Goal: Task Accomplishment & Management: Use online tool/utility

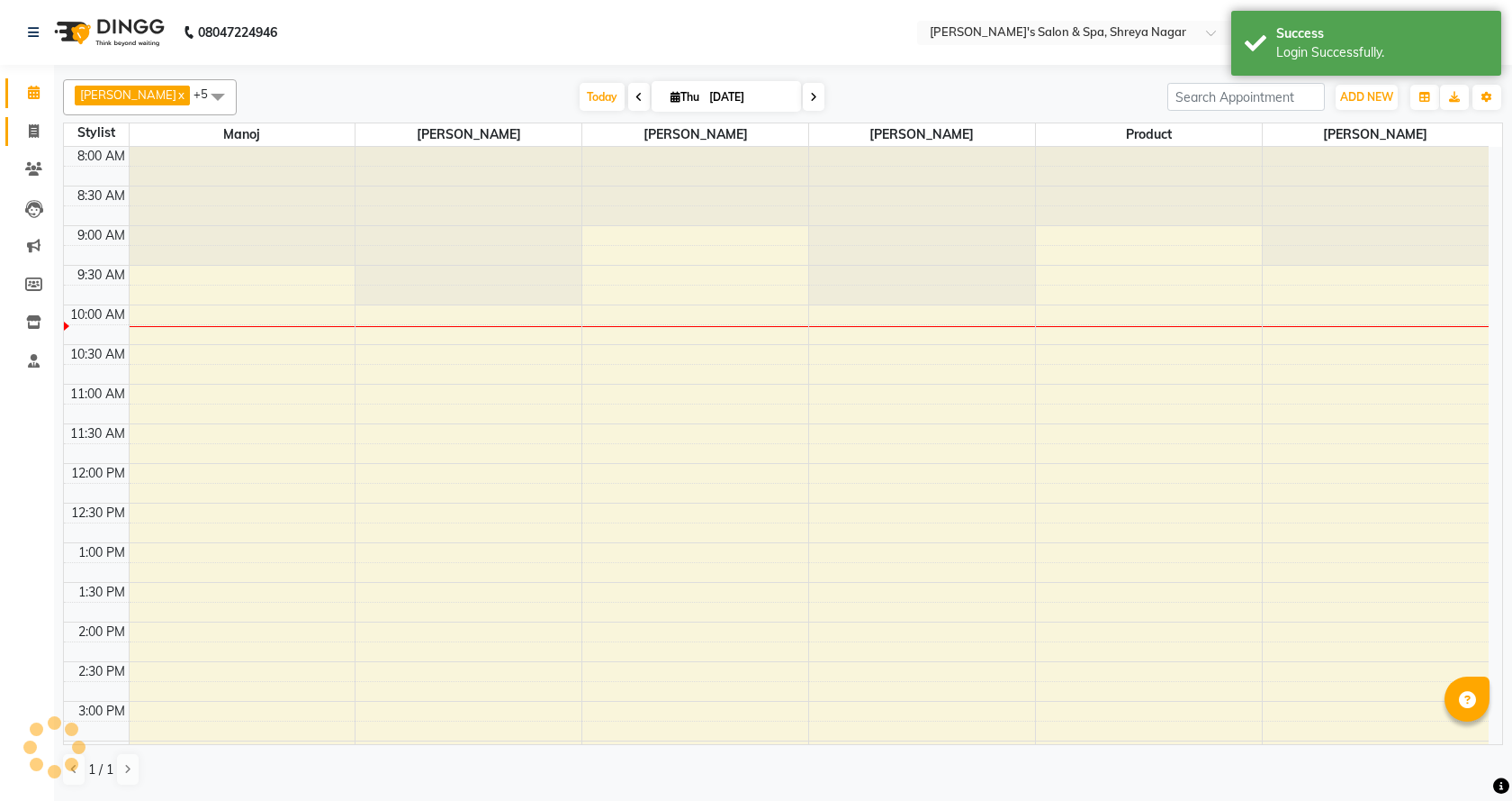
click at [30, 143] on link "Invoice" at bounding box center [26, 132] width 43 height 30
select select "service"
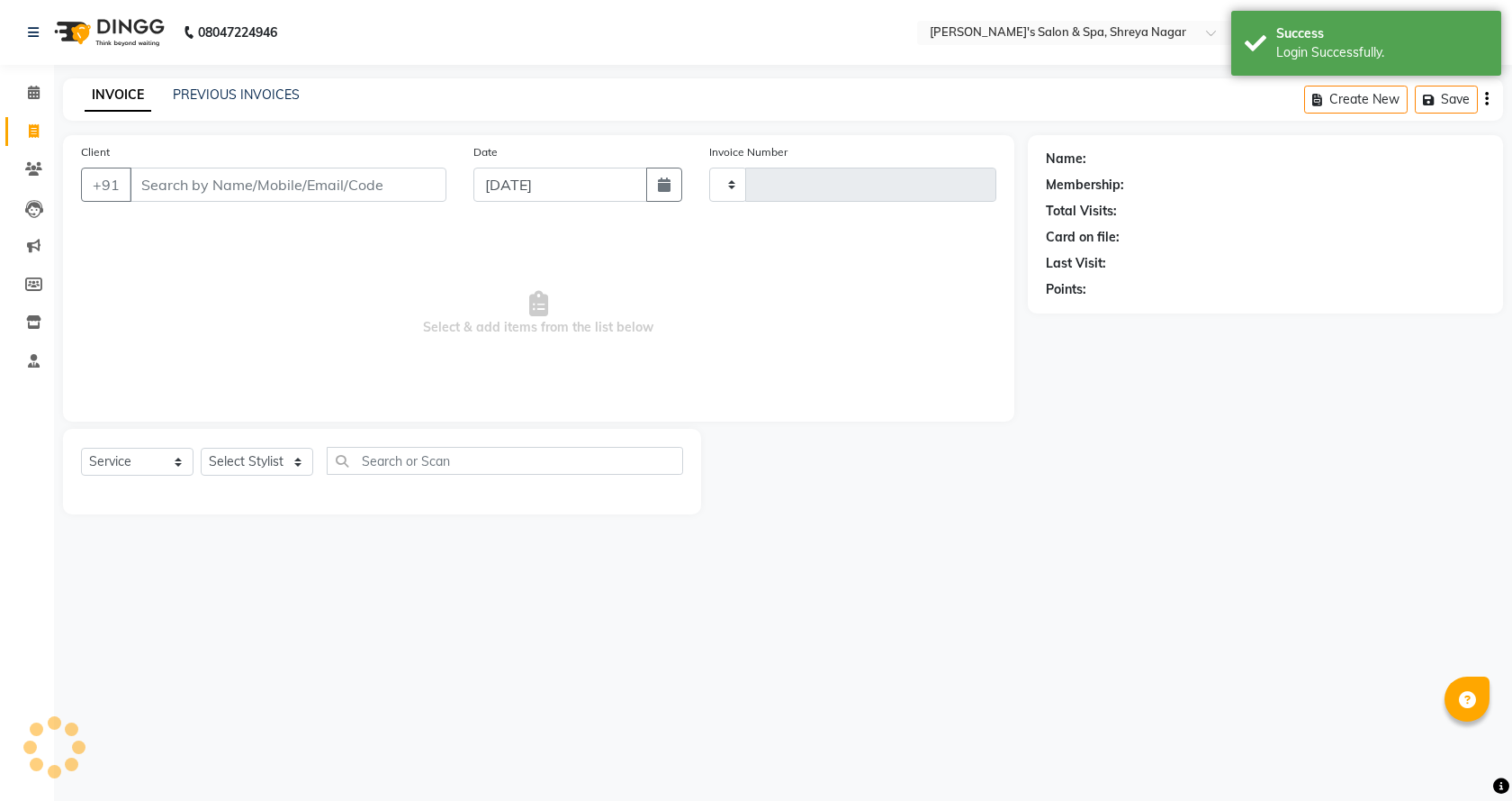
type input "2786"
select select "7591"
click at [237, 191] on input "Client" at bounding box center [287, 185] width 317 height 35
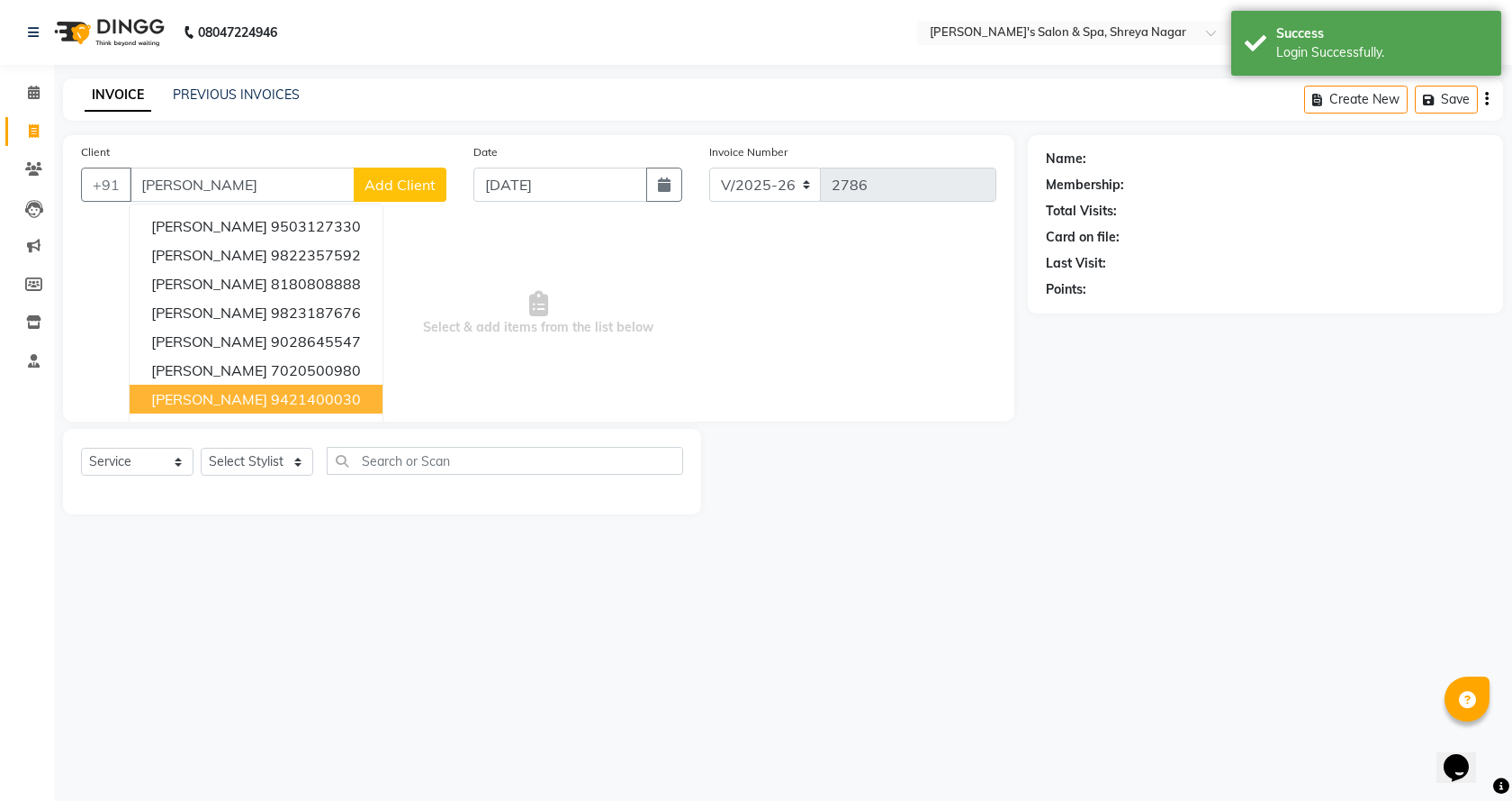
click at [275, 399] on ngb-highlight "9421400030" at bounding box center [316, 399] width 90 height 18
type input "9421400030"
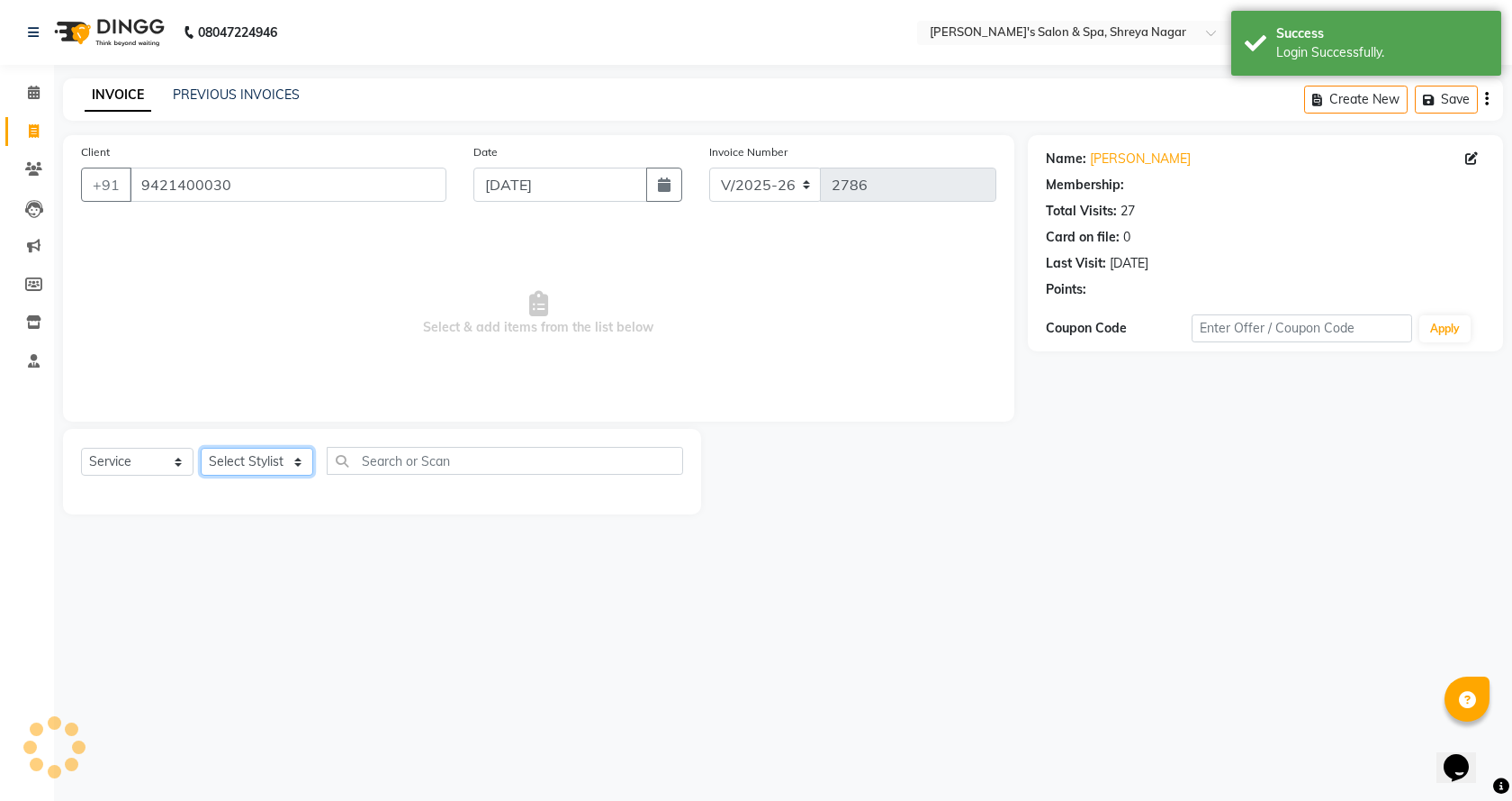
drag, startPoint x: 301, startPoint y: 465, endPoint x: 294, endPoint y: 473, distance: 10.6
click at [301, 466] on select "Select Stylist [PERSON_NAME] [PERSON_NAME] [PERSON_NAME] Product Reception" at bounding box center [257, 461] width 113 height 28
select select "1: Object"
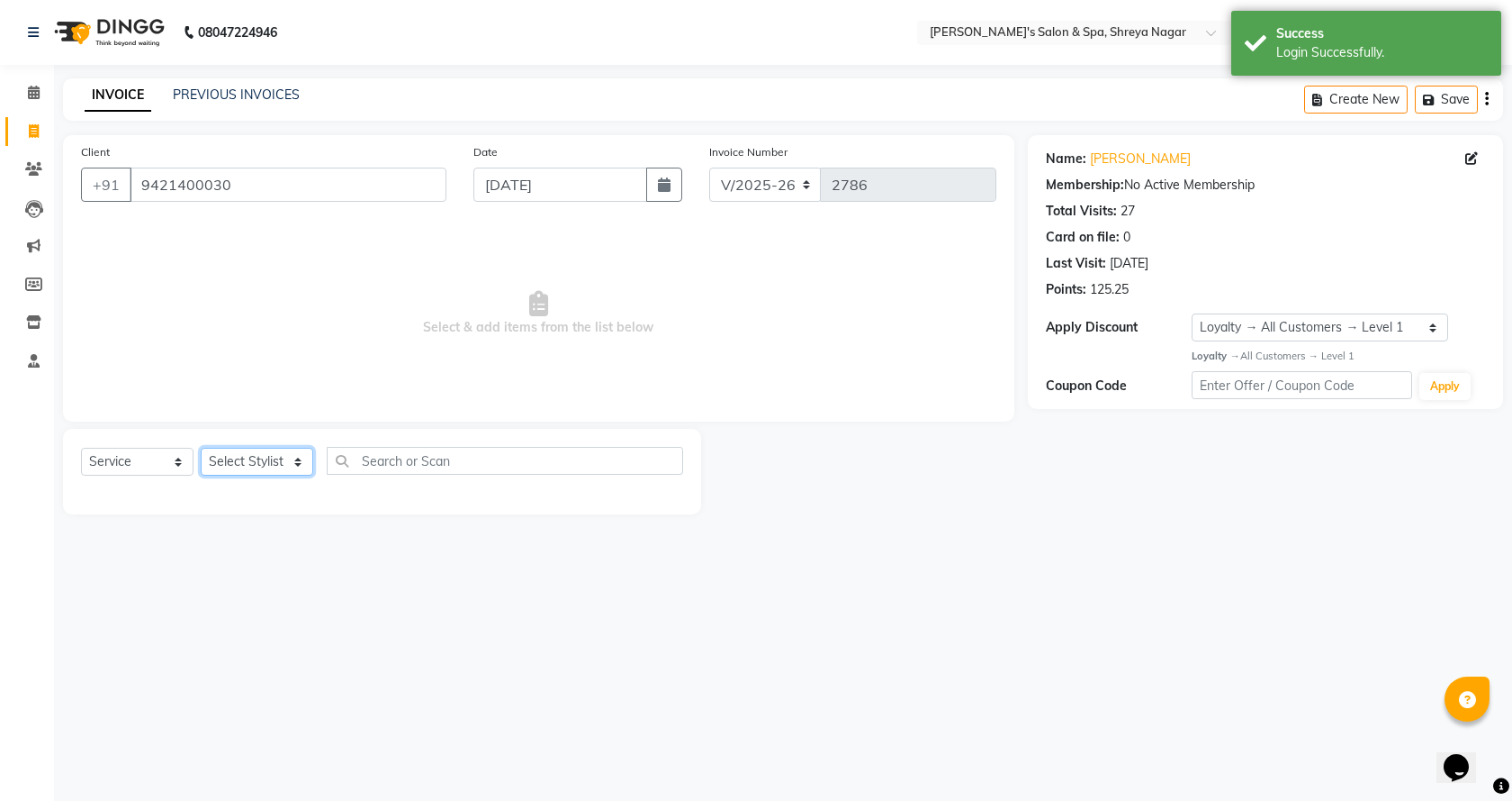
select select "67480"
click at [201, 448] on select "Select Stylist [PERSON_NAME] [PERSON_NAME] [PERSON_NAME] Product Reception" at bounding box center [257, 461] width 113 height 28
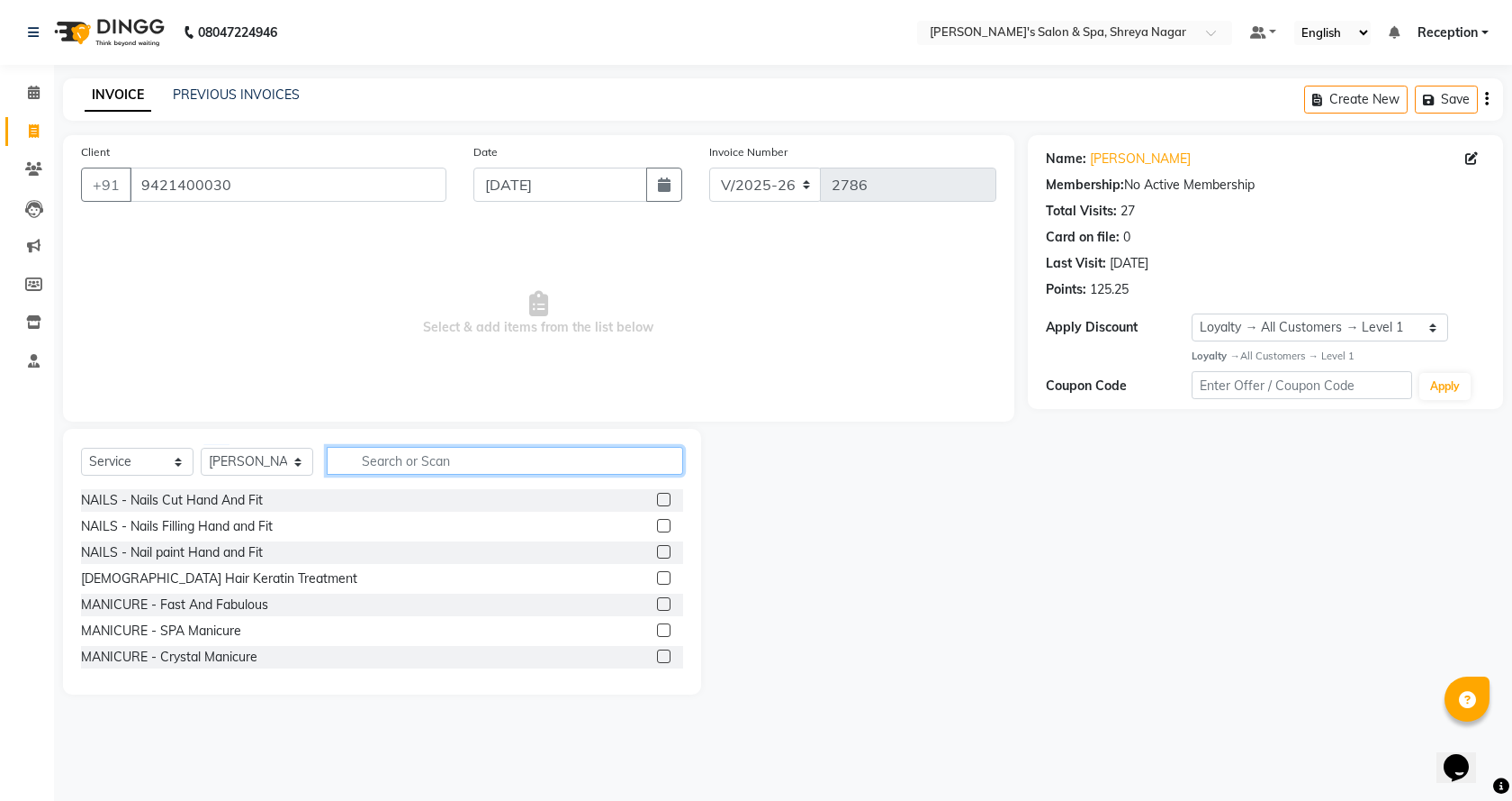
click at [424, 460] on input "text" at bounding box center [505, 461] width 357 height 28
type input "[PERSON_NAME]"
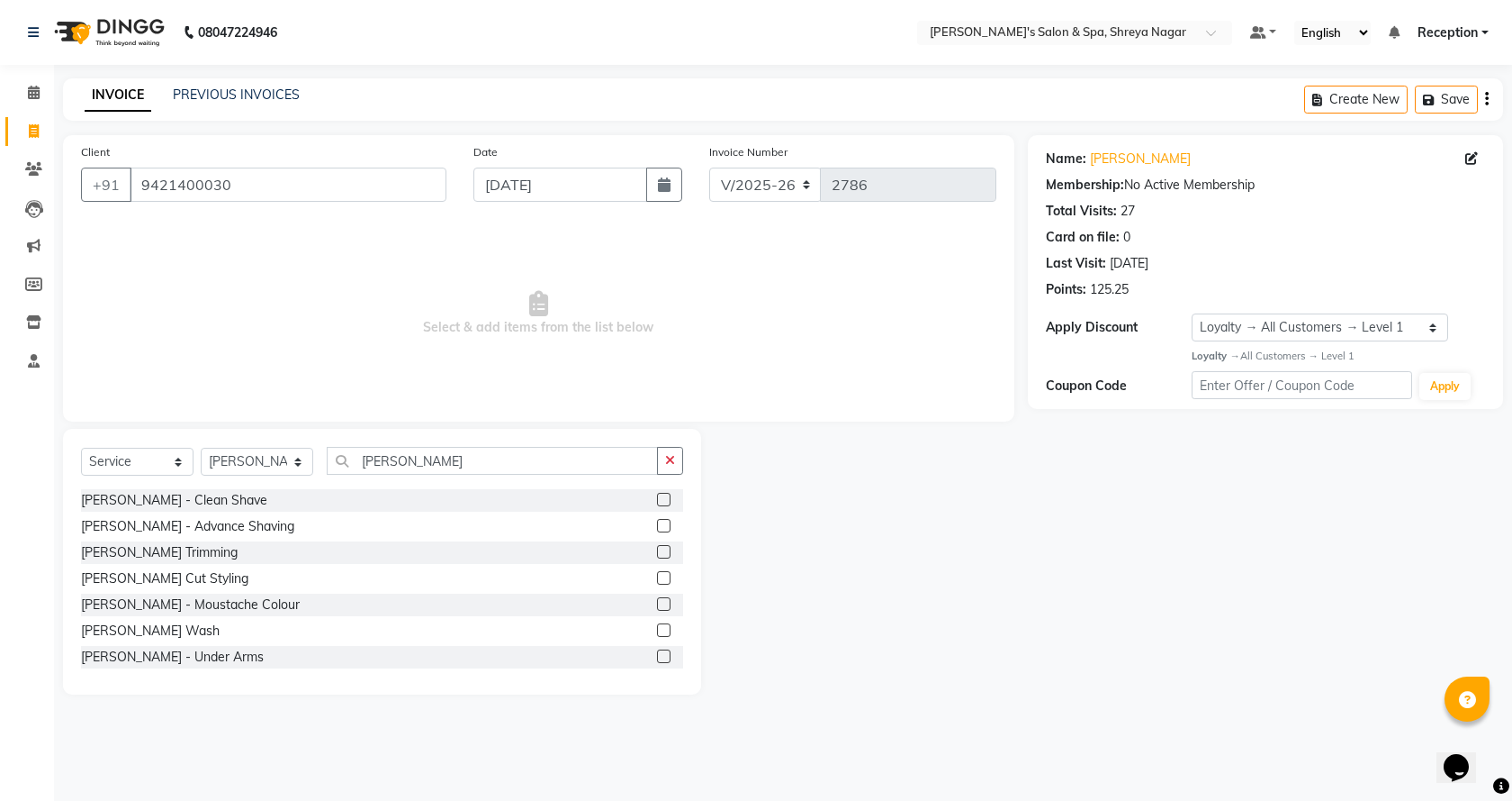
click at [657, 495] on label at bounding box center [663, 499] width 14 height 14
click at [657, 495] on input "checkbox" at bounding box center [662, 500] width 12 height 12
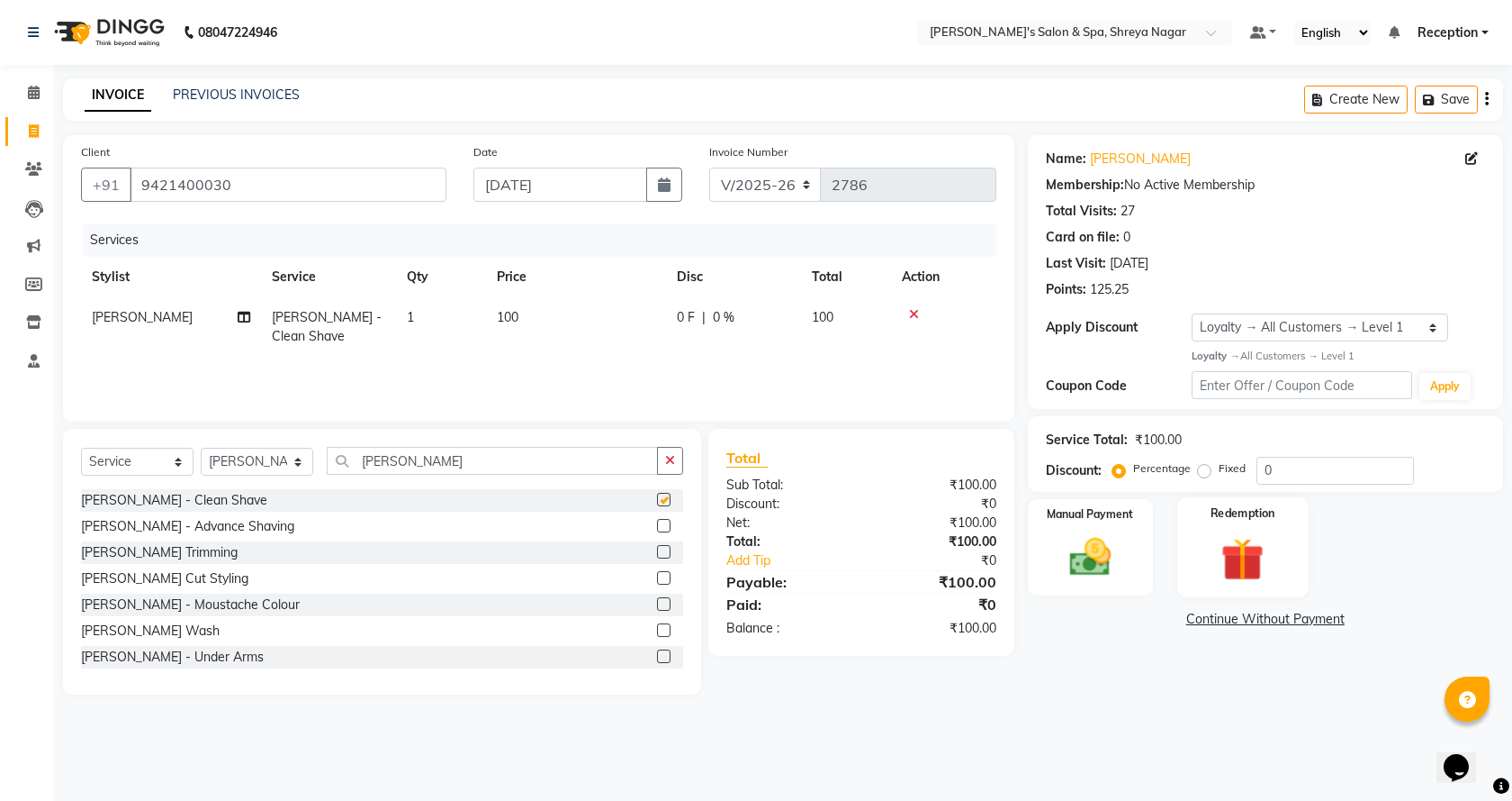
checkbox input "false"
click at [1135, 542] on div "Manual Payment" at bounding box center [1090, 547] width 130 height 100
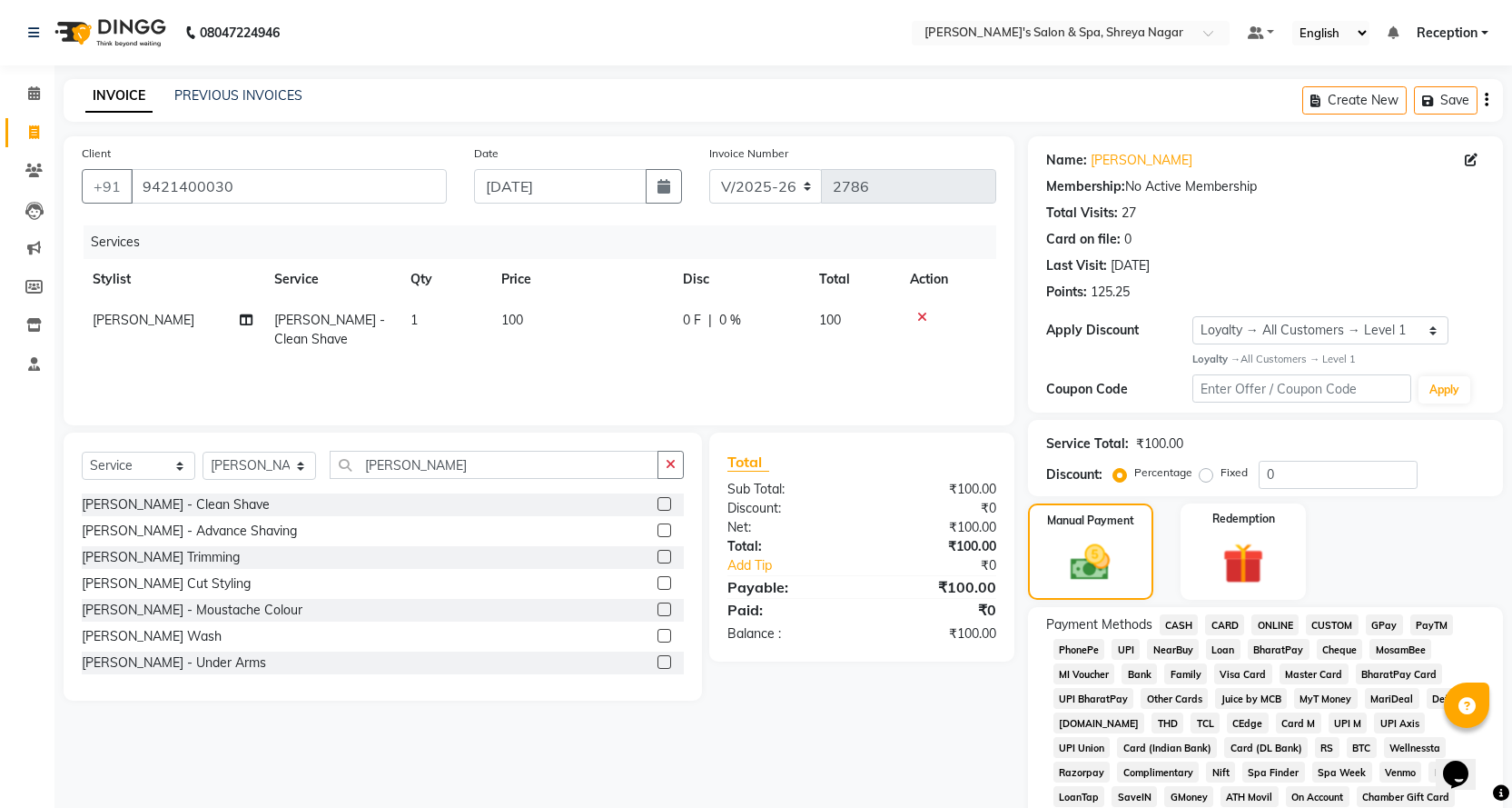
click at [1271, 624] on span "ONLINE" at bounding box center [1274, 624] width 47 height 21
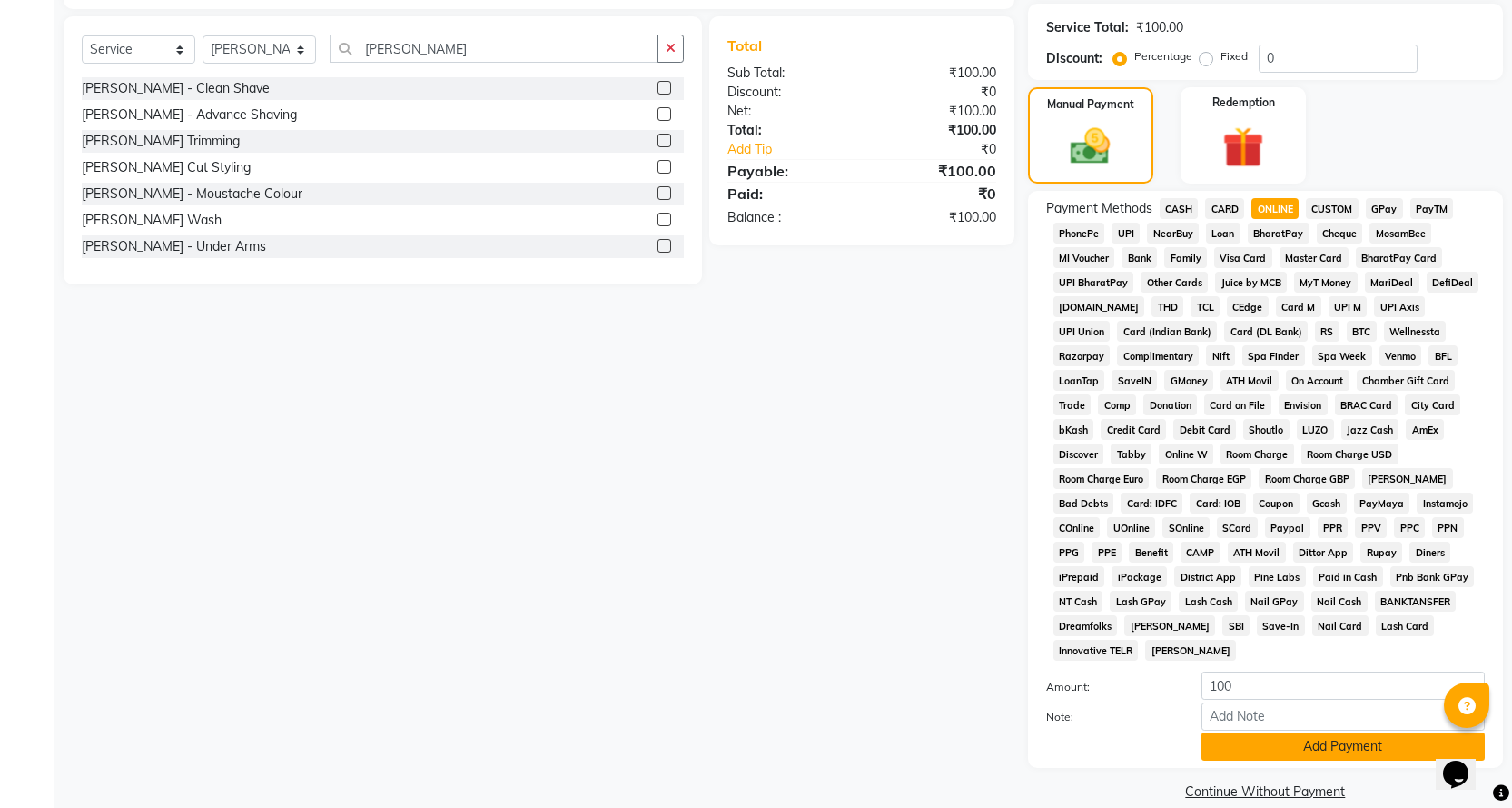
click at [1272, 732] on button "Add Payment" at bounding box center [1343, 746] width 284 height 28
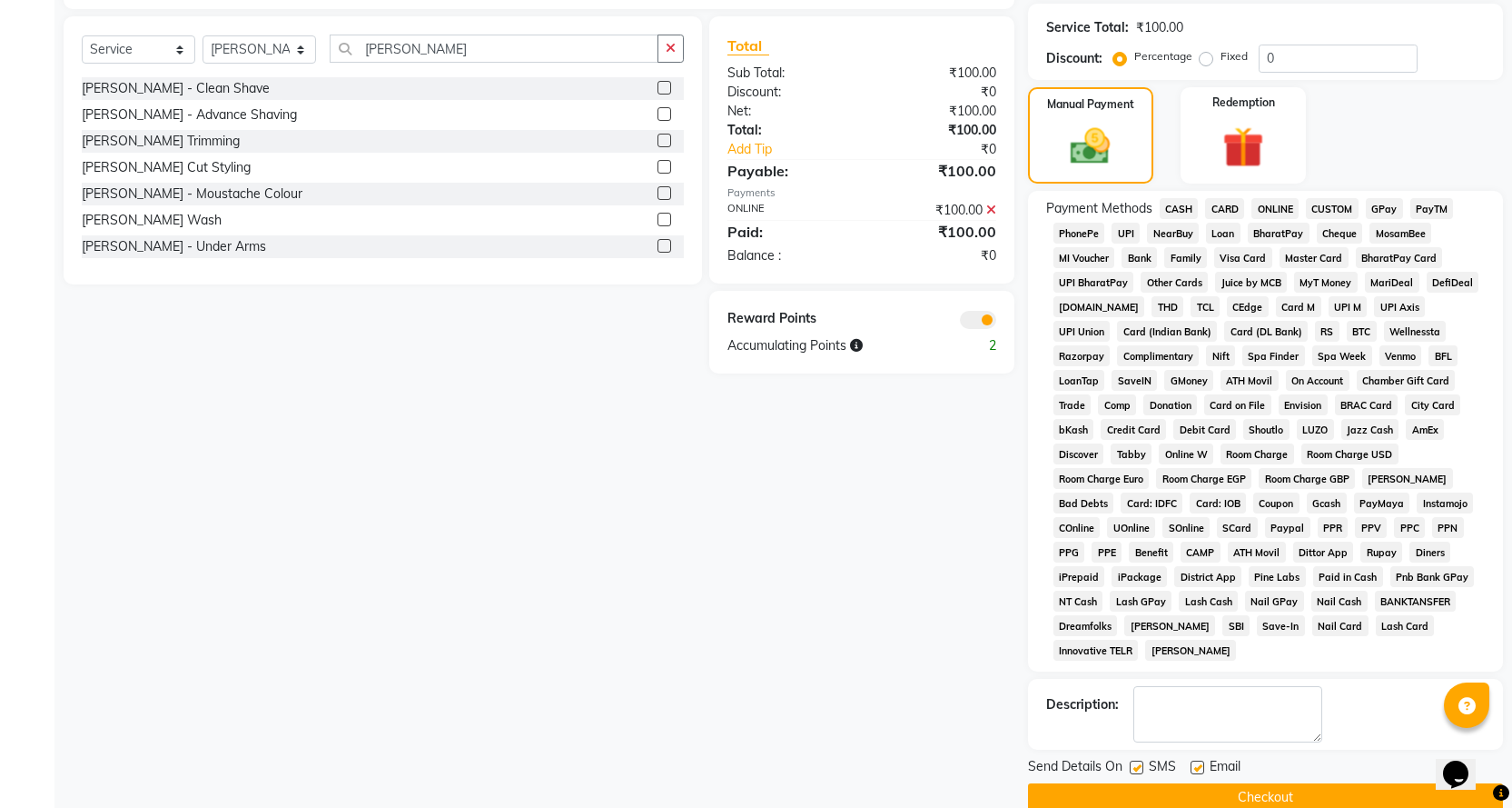
click at [1270, 783] on button "Checkout" at bounding box center [1265, 797] width 475 height 28
